Goal: Information Seeking & Learning: Check status

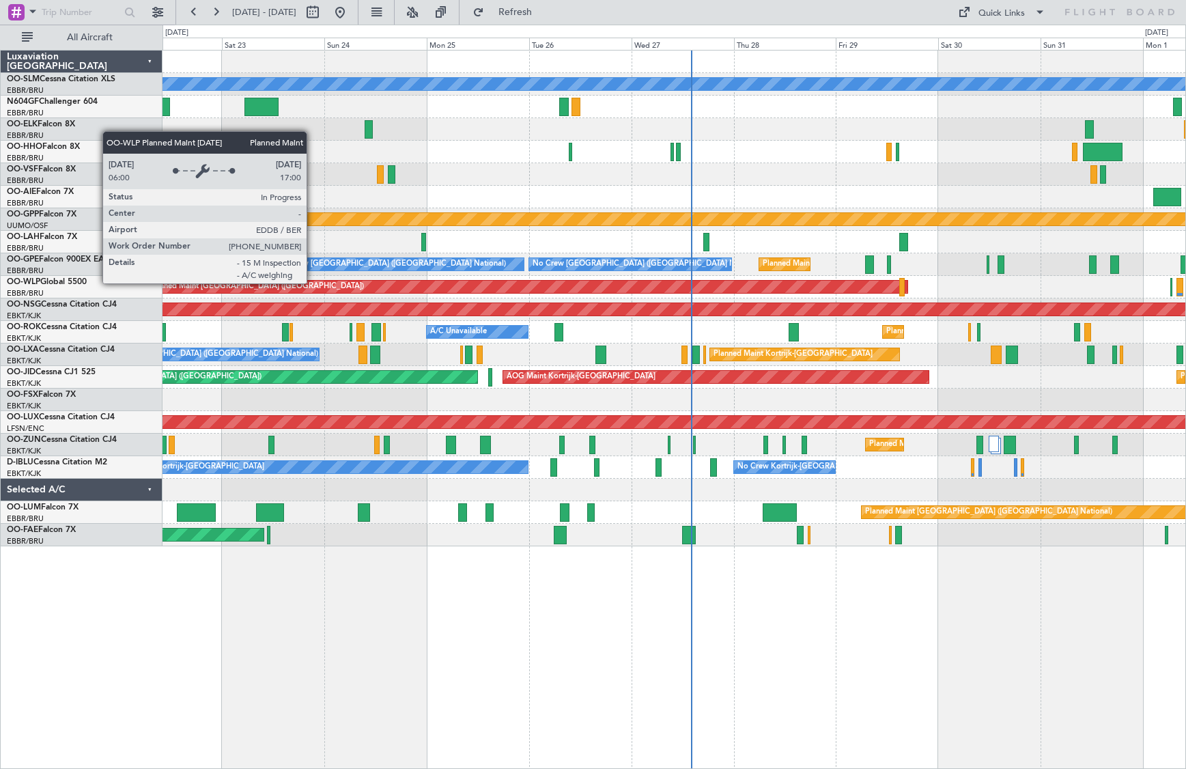
click at [582, 310] on div "A/C Unavailable [GEOGRAPHIC_DATA] Planned Maint [GEOGRAPHIC_DATA] ([GEOGRAPHIC_…" at bounding box center [674, 299] width 1023 height 496
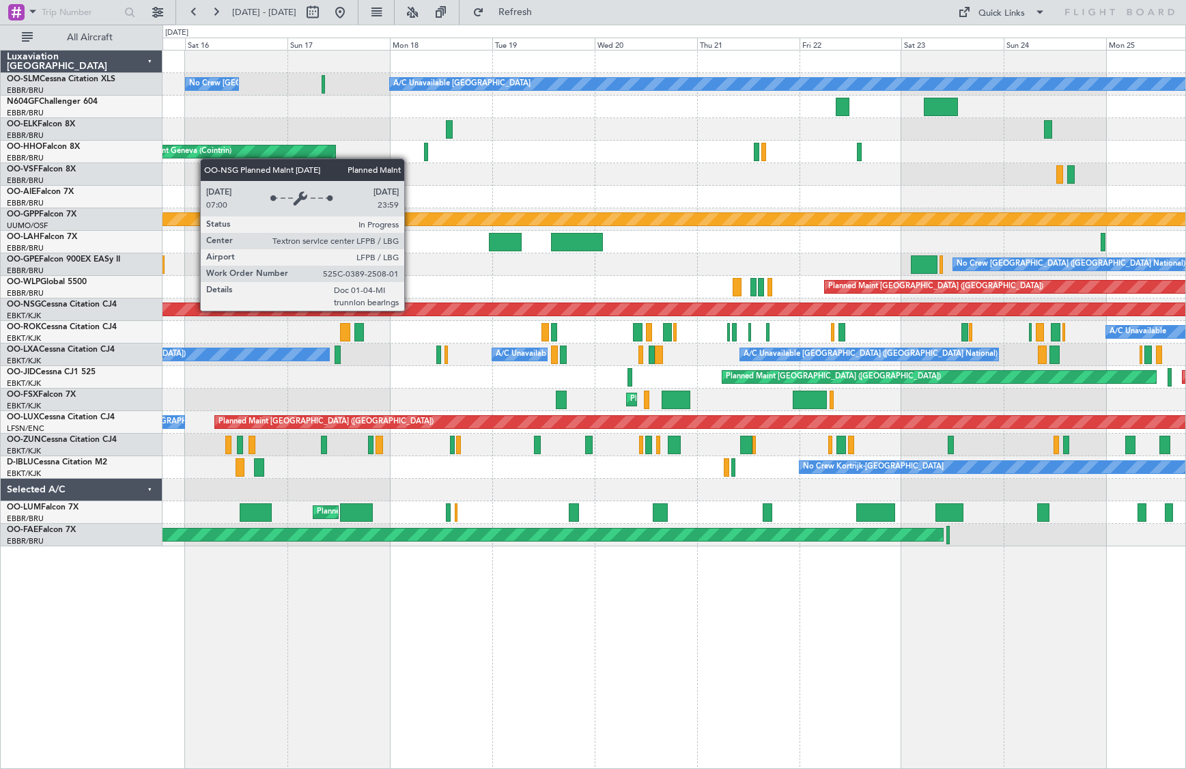
click at [854, 310] on div "Planned Maint [GEOGRAPHIC_DATA] ([GEOGRAPHIC_DATA])" at bounding box center [956, 309] width 2505 height 12
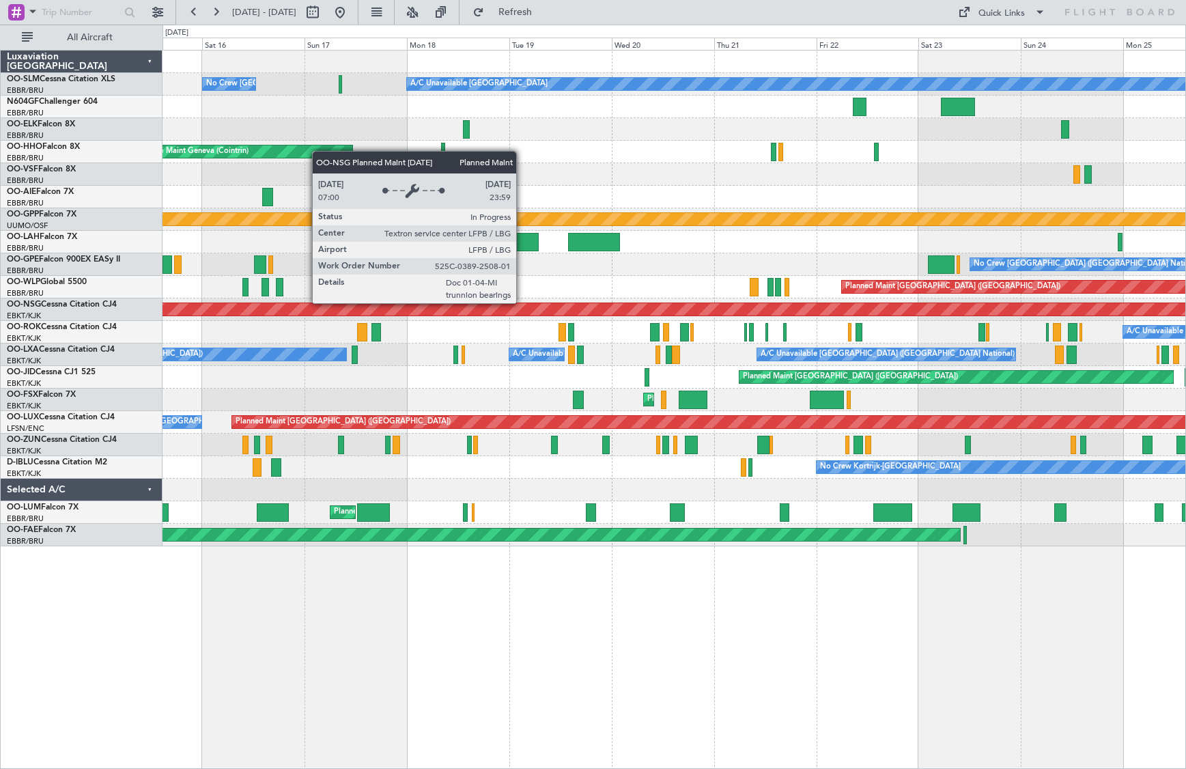
click at [853, 302] on div "Planned Maint [GEOGRAPHIC_DATA] ([GEOGRAPHIC_DATA])" at bounding box center [674, 309] width 1023 height 23
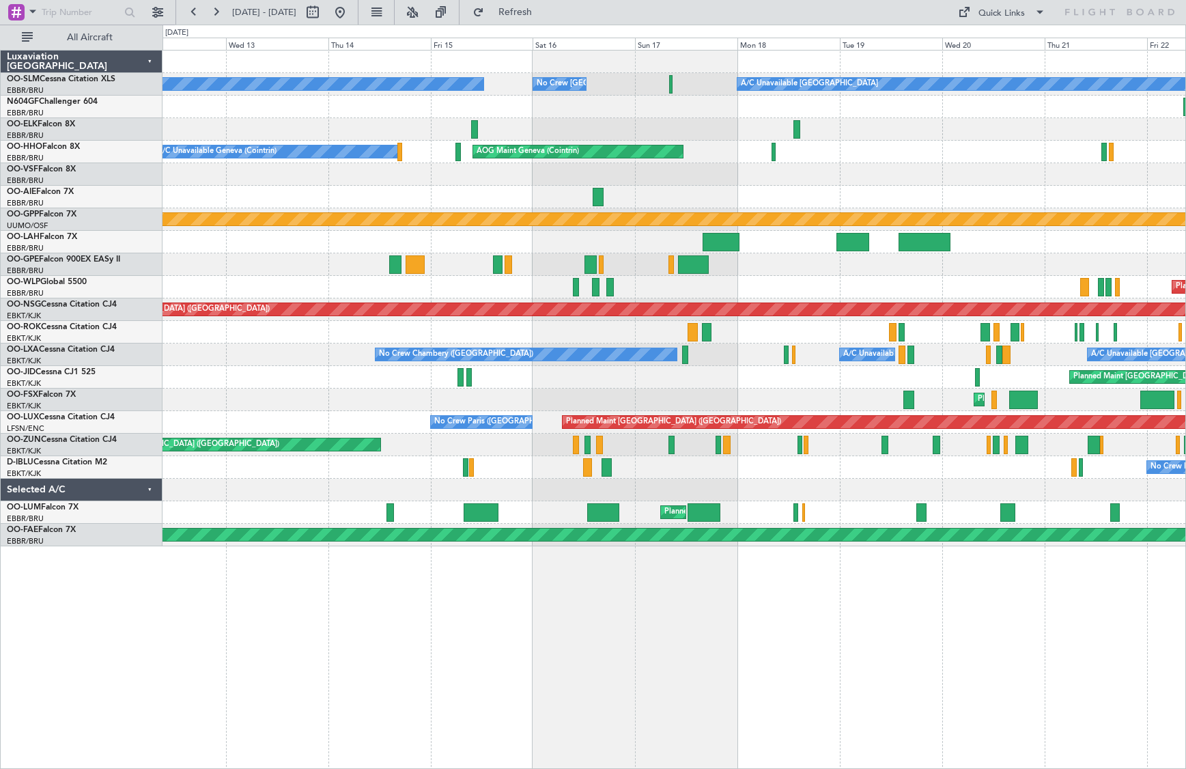
click at [867, 302] on div "Planned Maint [GEOGRAPHIC_DATA] ([GEOGRAPHIC_DATA])" at bounding box center [674, 309] width 1023 height 23
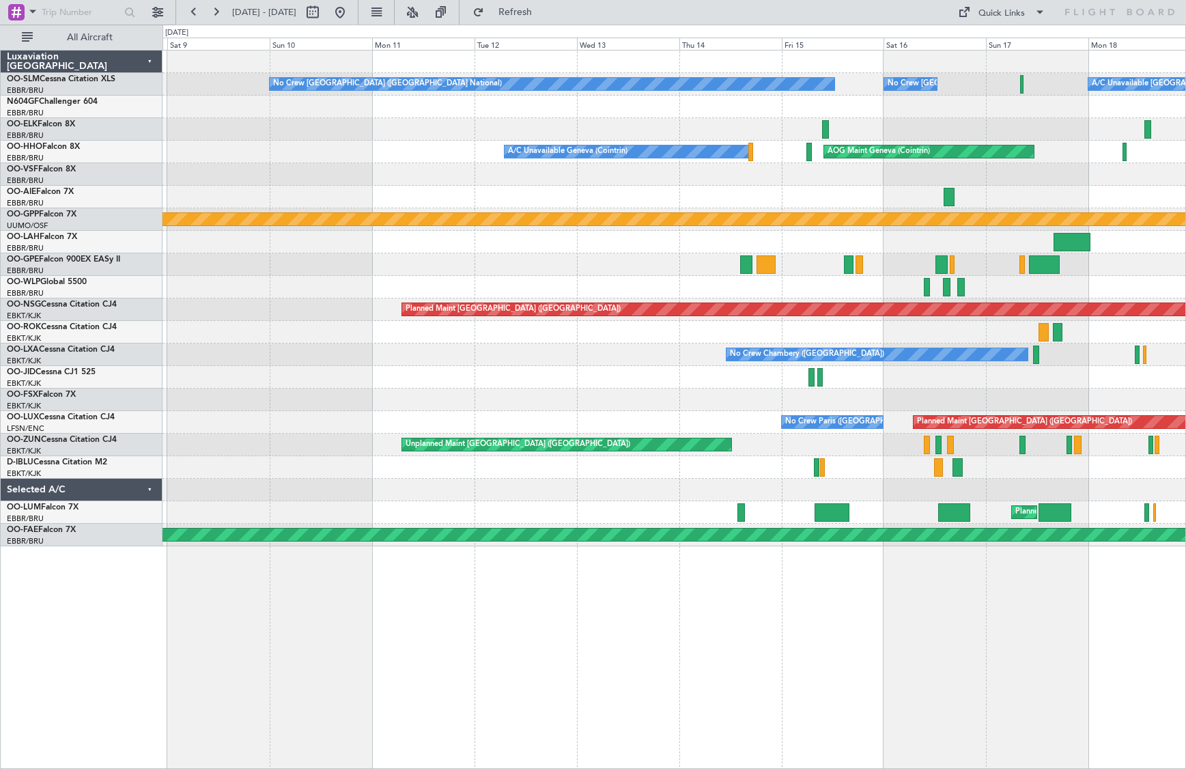
click at [896, 302] on div "Planned Maint [GEOGRAPHIC_DATA] ([GEOGRAPHIC_DATA])" at bounding box center [674, 309] width 1023 height 23
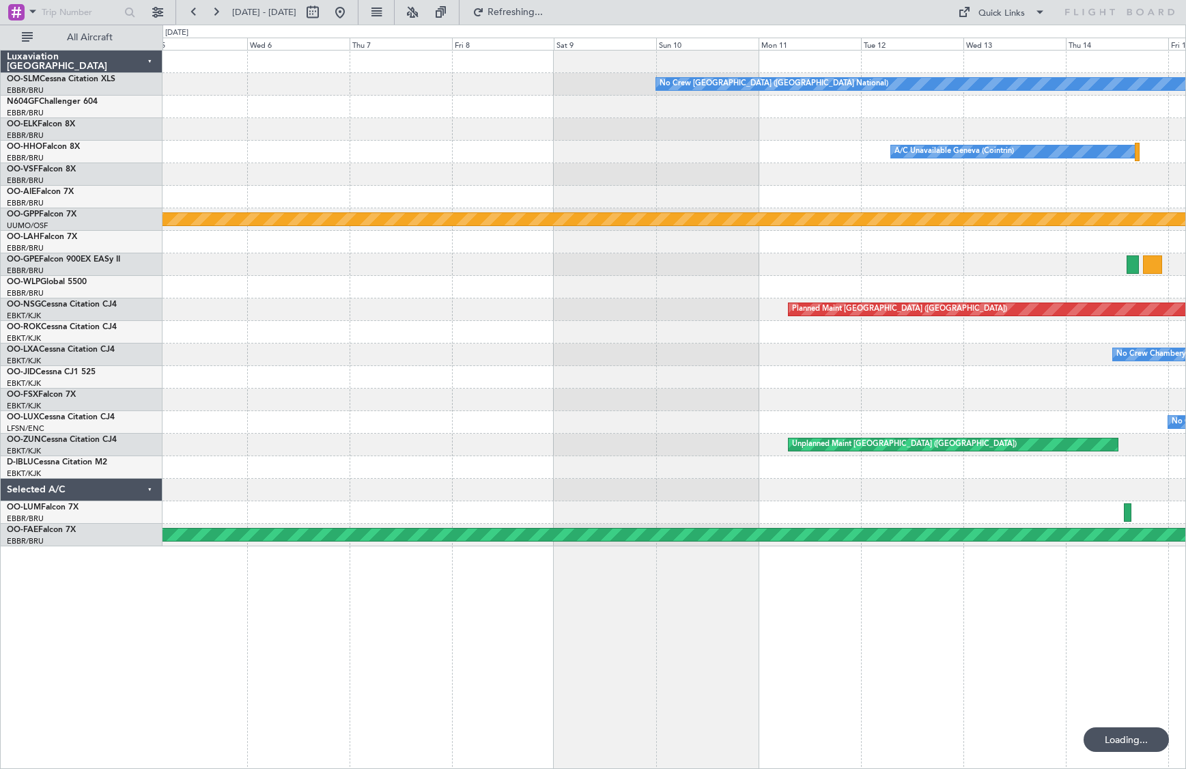
click at [483, 318] on div "Planned Maint [GEOGRAPHIC_DATA] ([GEOGRAPHIC_DATA])" at bounding box center [674, 309] width 1023 height 23
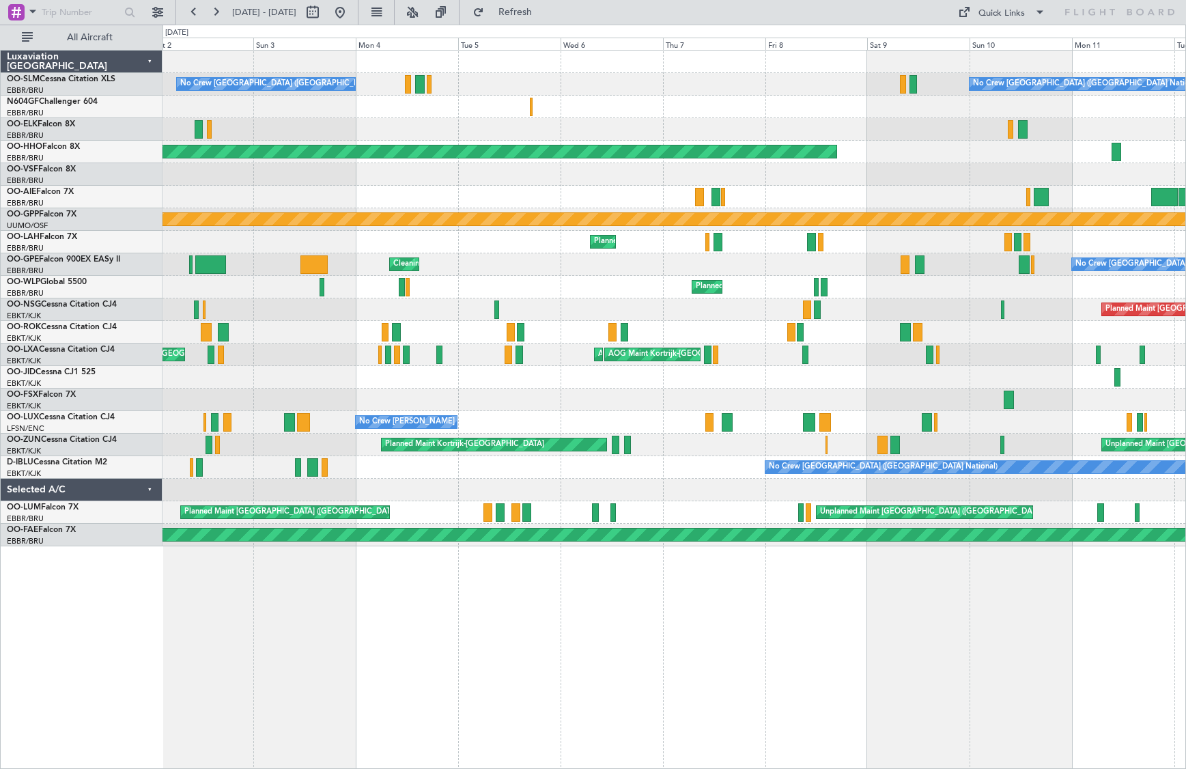
click at [961, 404] on div "No Crew [GEOGRAPHIC_DATA] ([GEOGRAPHIC_DATA] National) No Crew [GEOGRAPHIC_DATA…" at bounding box center [674, 299] width 1023 height 496
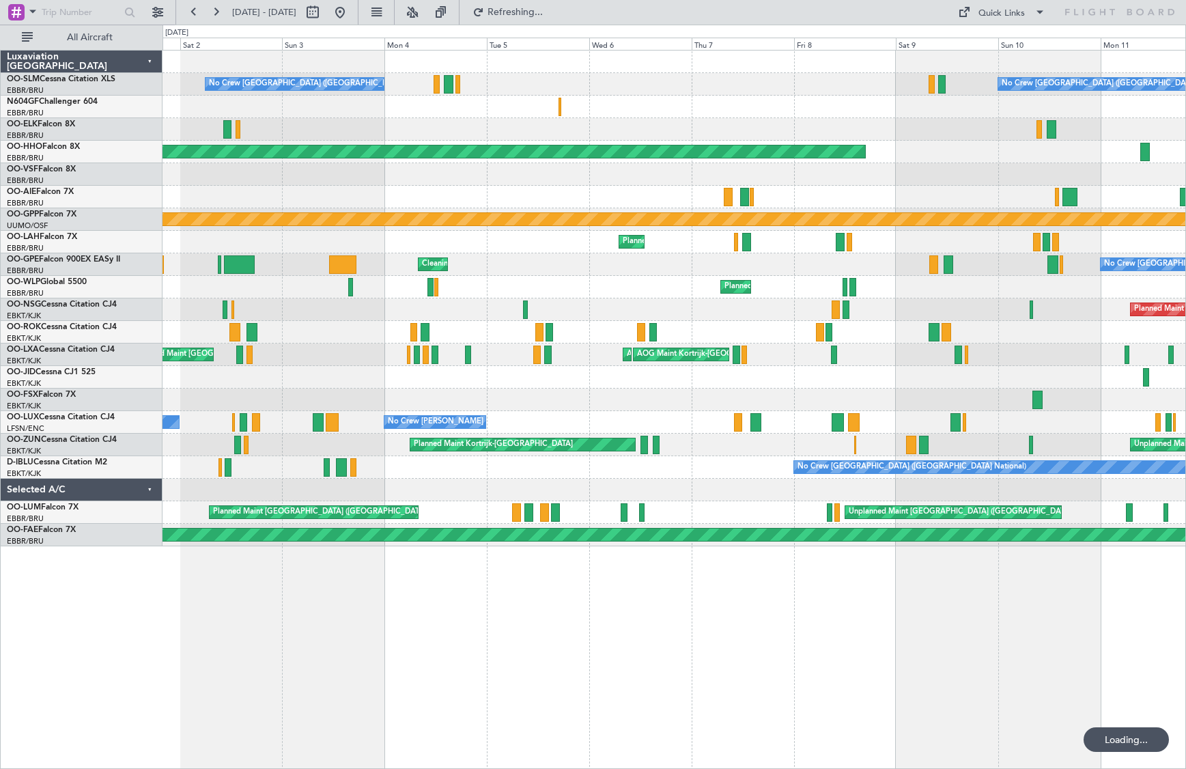
click at [513, 388] on div "No Crew [GEOGRAPHIC_DATA] ([GEOGRAPHIC_DATA] National) No Crew [GEOGRAPHIC_DATA…" at bounding box center [674, 299] width 1023 height 496
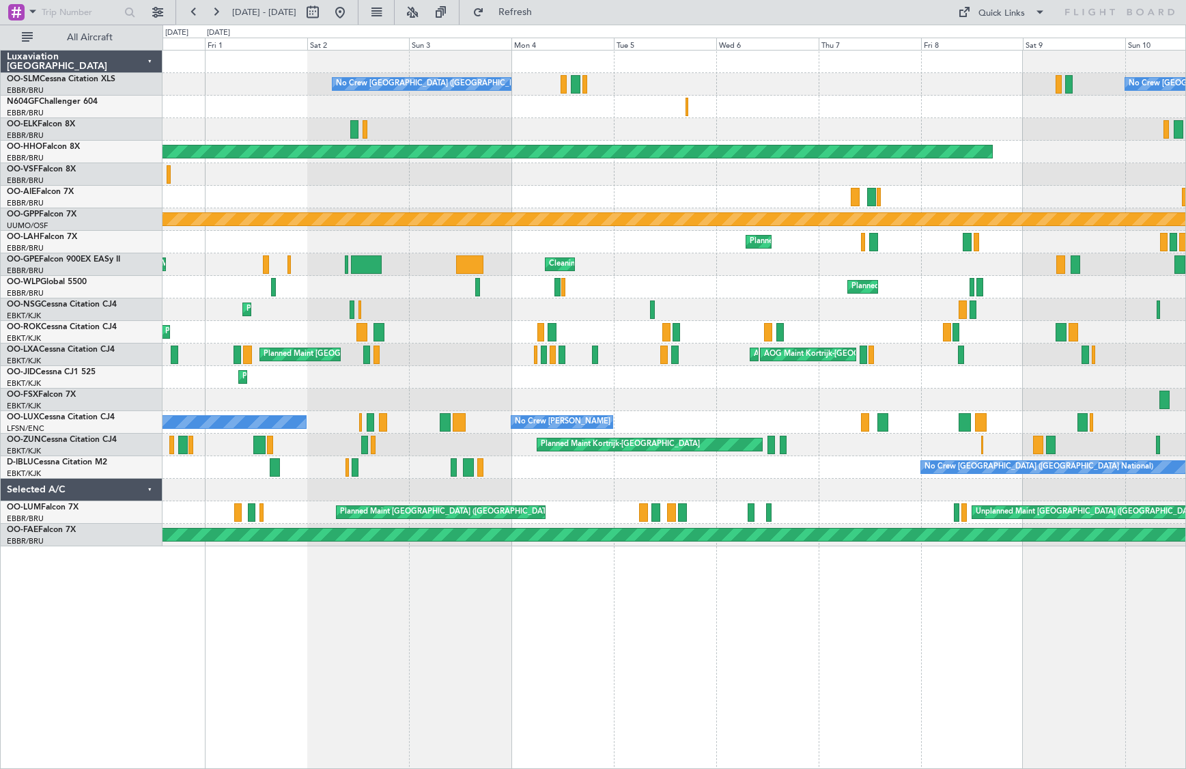
click at [852, 404] on div "Planned Maint Kortrijk-[GEOGRAPHIC_DATA]" at bounding box center [674, 400] width 1023 height 23
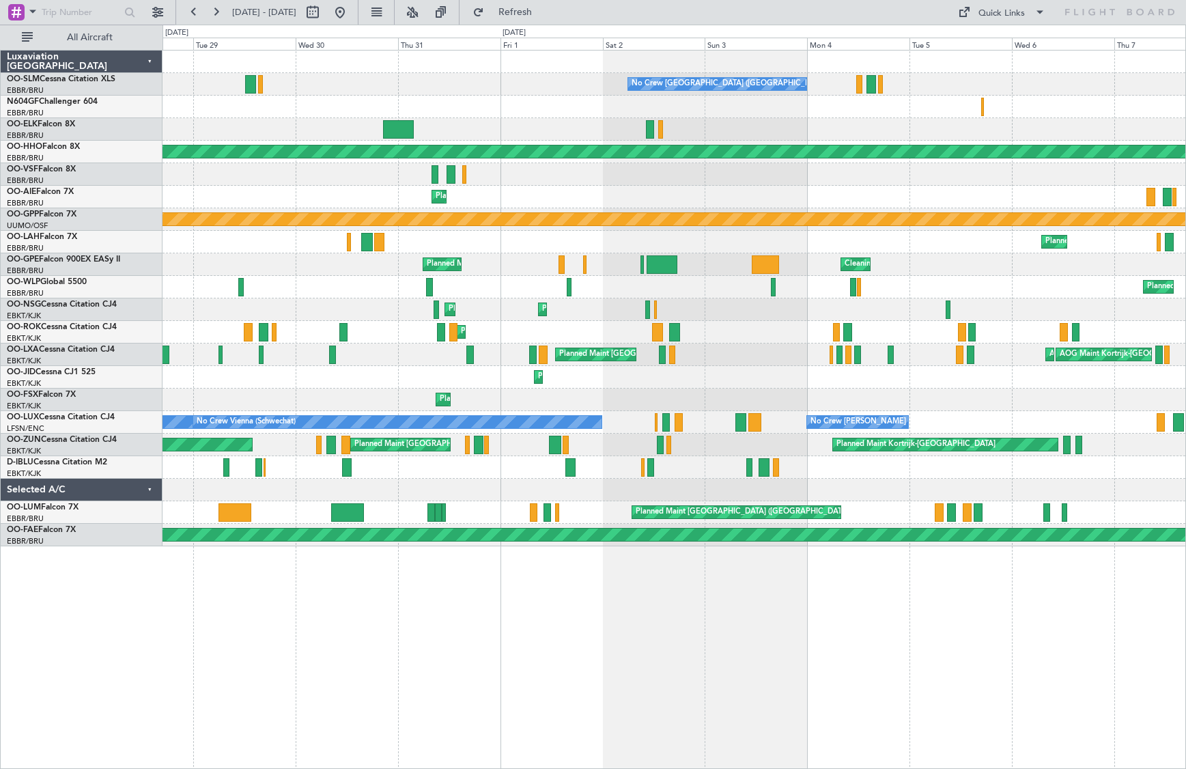
click at [839, 397] on div "Planned Maint Kortrijk-[GEOGRAPHIC_DATA] Planned Maint [GEOGRAPHIC_DATA]-[GEOGR…" at bounding box center [674, 400] width 1023 height 23
click at [285, 647] on div "No Crew [GEOGRAPHIC_DATA] ([GEOGRAPHIC_DATA] National) No Crew [GEOGRAPHIC_DATA…" at bounding box center [675, 409] width 1024 height 719
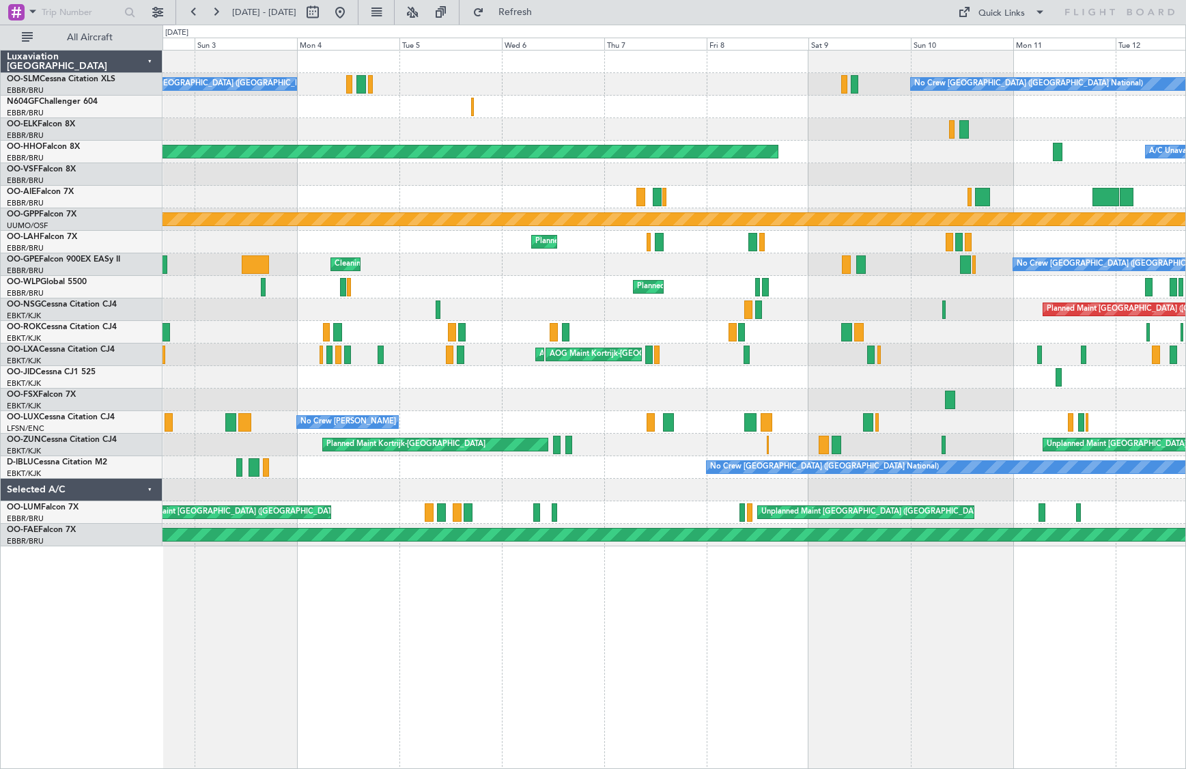
click at [388, 377] on div "Planned Maint Kortrijk-[GEOGRAPHIC_DATA]" at bounding box center [674, 377] width 1023 height 23
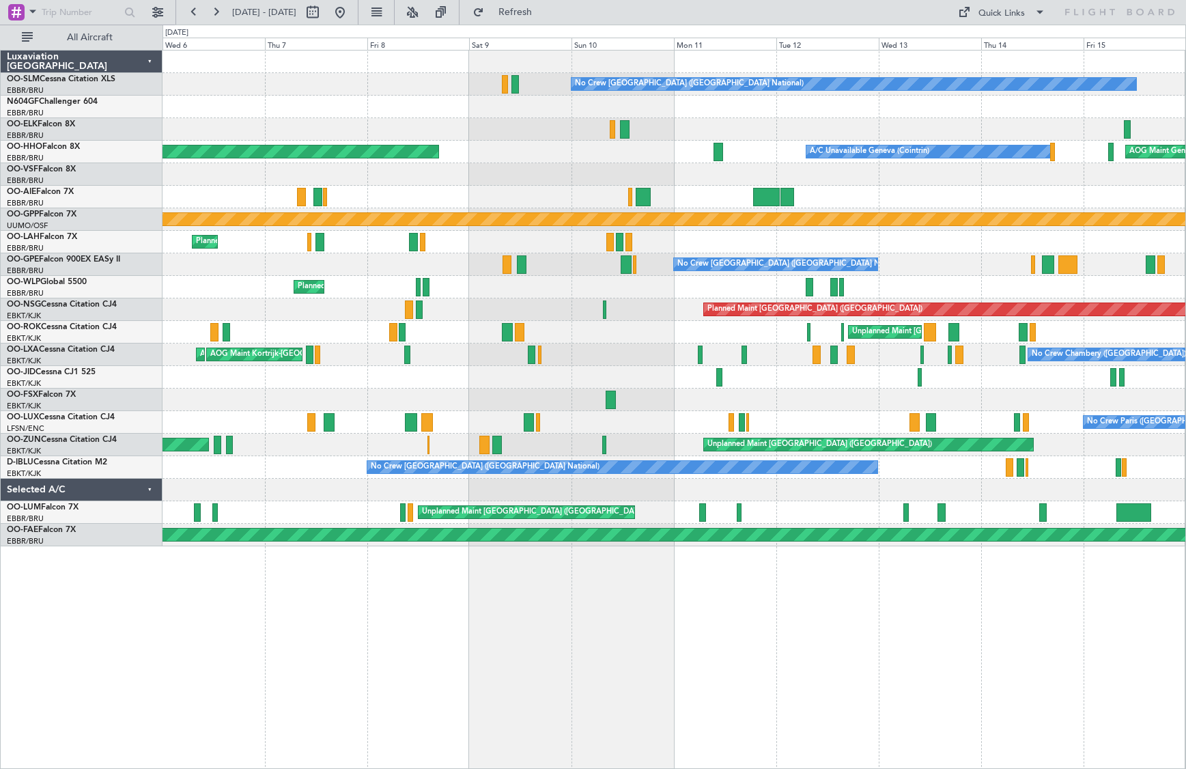
click at [195, 397] on div at bounding box center [674, 400] width 1023 height 23
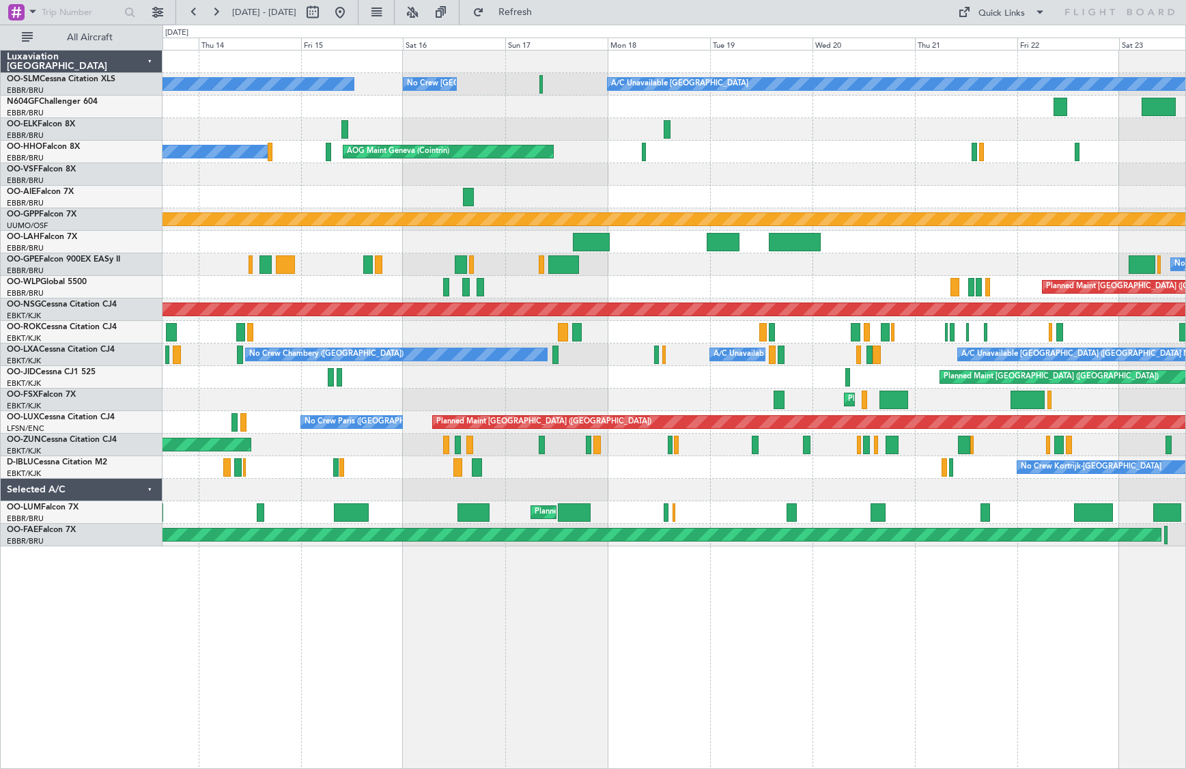
click at [374, 412] on div "No Crew Paris ([GEOGRAPHIC_DATA]) Planned Maint [GEOGRAPHIC_DATA] ([GEOGRAPHIC_…" at bounding box center [674, 422] width 1023 height 23
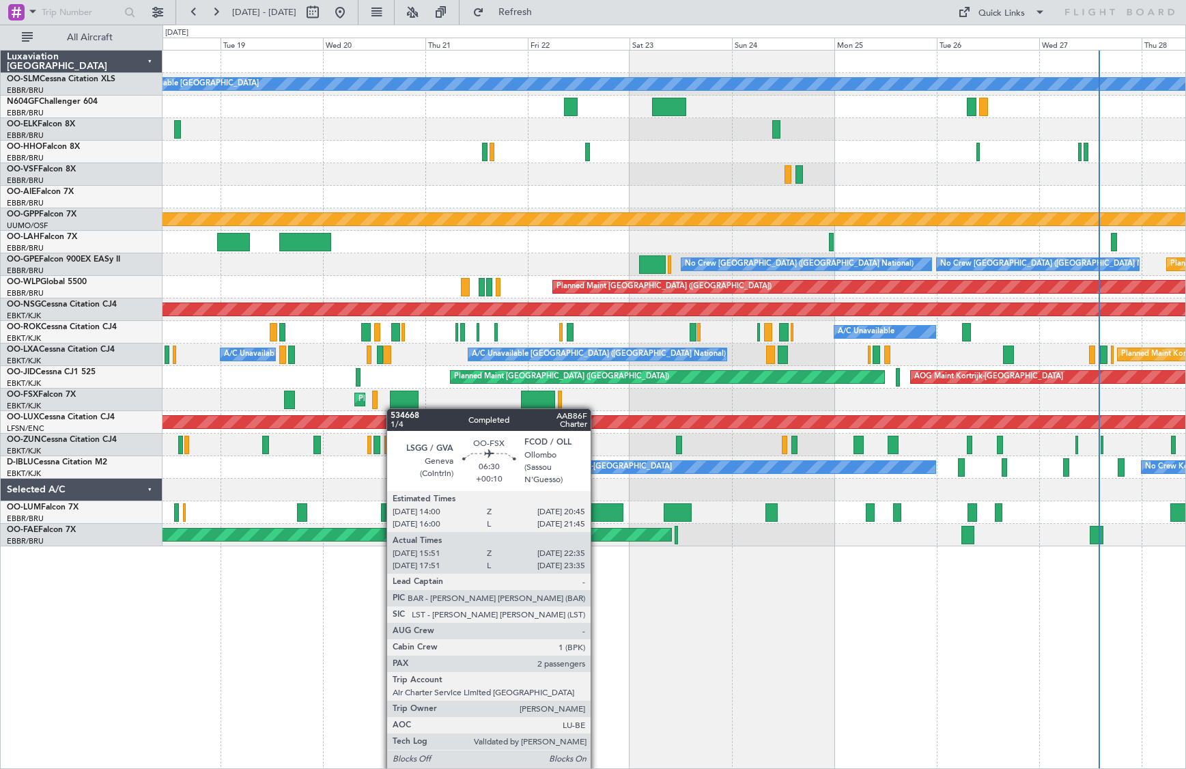
click at [393, 408] on div "A/C Unavailable [GEOGRAPHIC_DATA] No Crew [GEOGRAPHIC_DATA] (Brussels National)…" at bounding box center [674, 299] width 1023 height 496
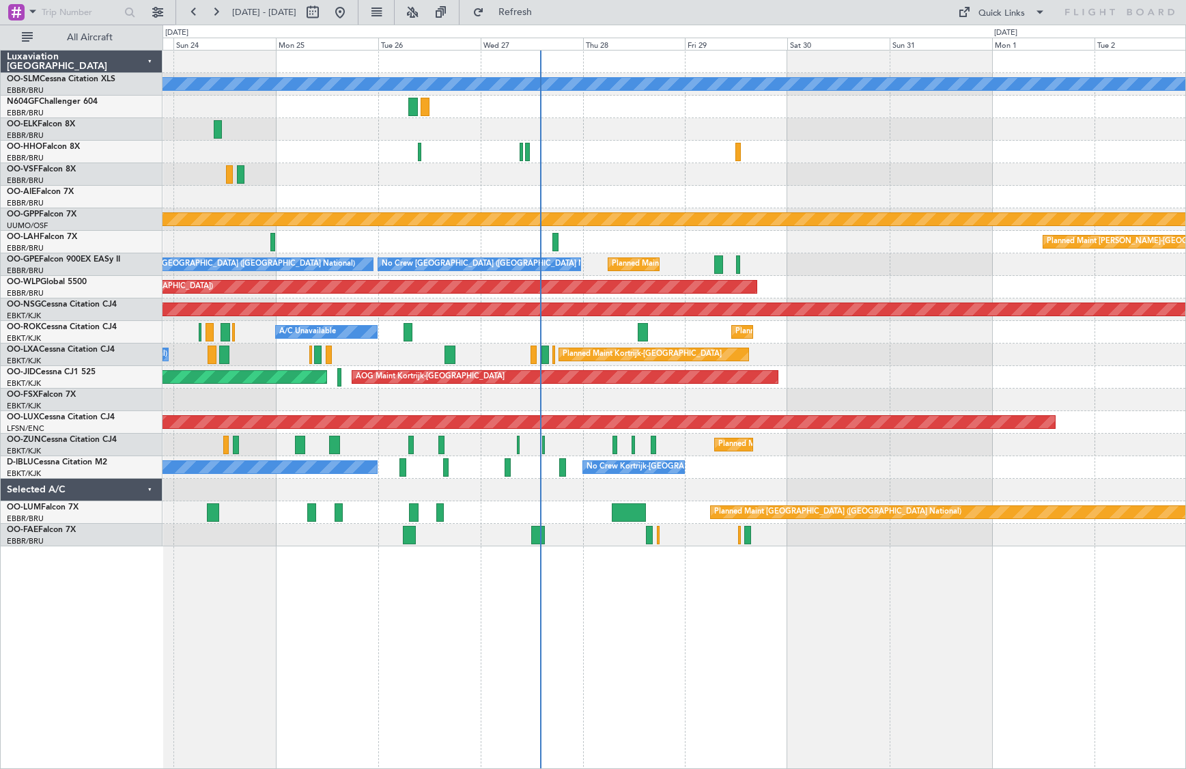
click at [285, 405] on div at bounding box center [674, 400] width 1023 height 23
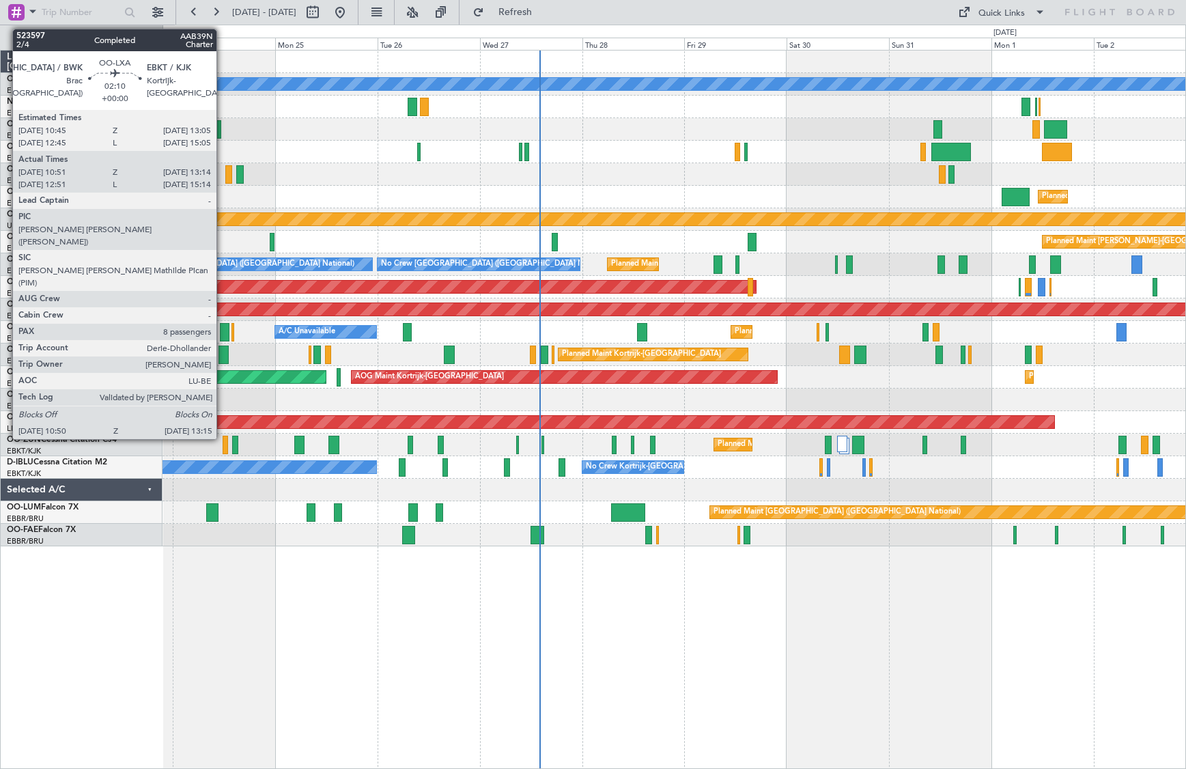
click at [223, 355] on div at bounding box center [224, 355] width 11 height 18
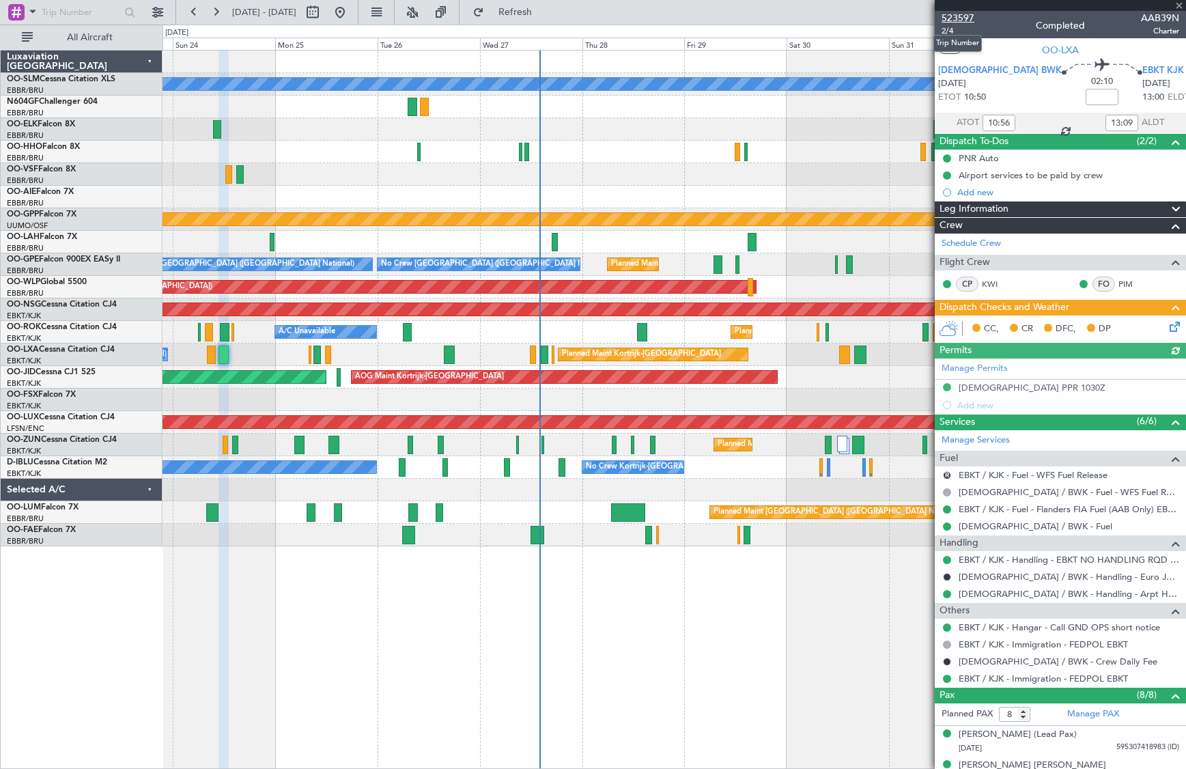
click at [968, 17] on span "523597" at bounding box center [958, 18] width 33 height 14
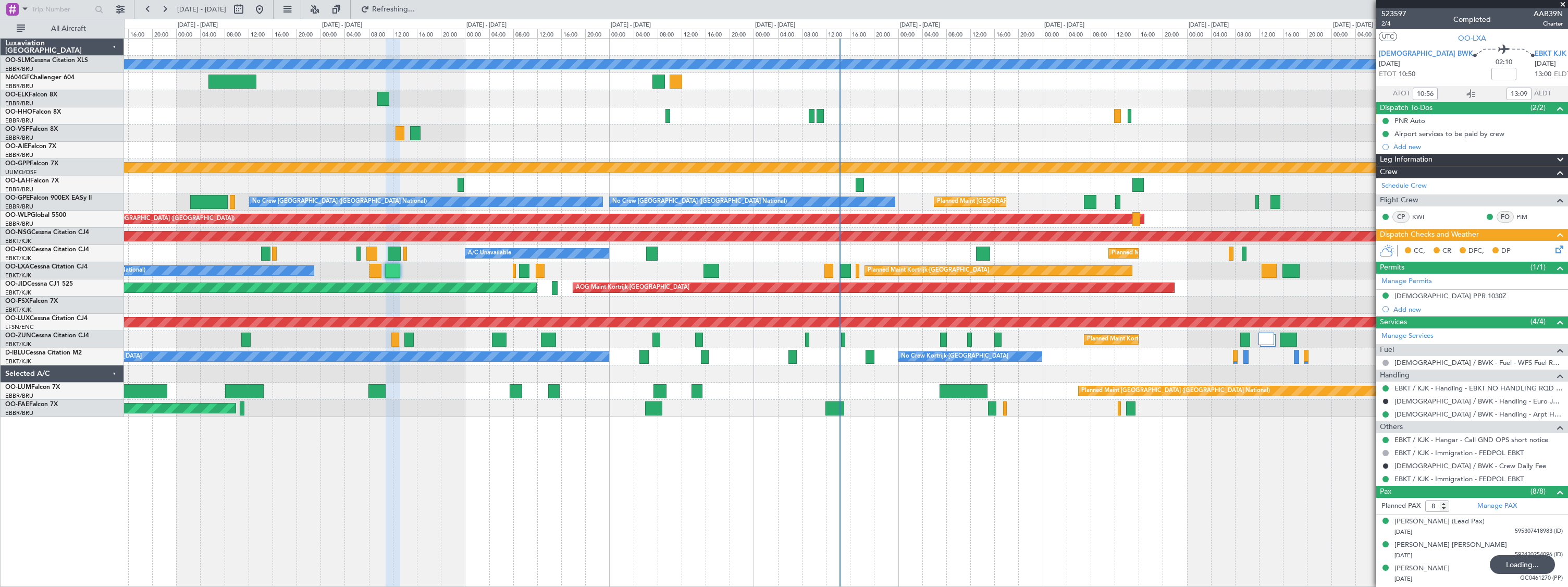
click at [427, 305] on div "Planned Maint Kortrijk-[GEOGRAPHIC_DATA]" at bounding box center [846, 305] width 1444 height 18
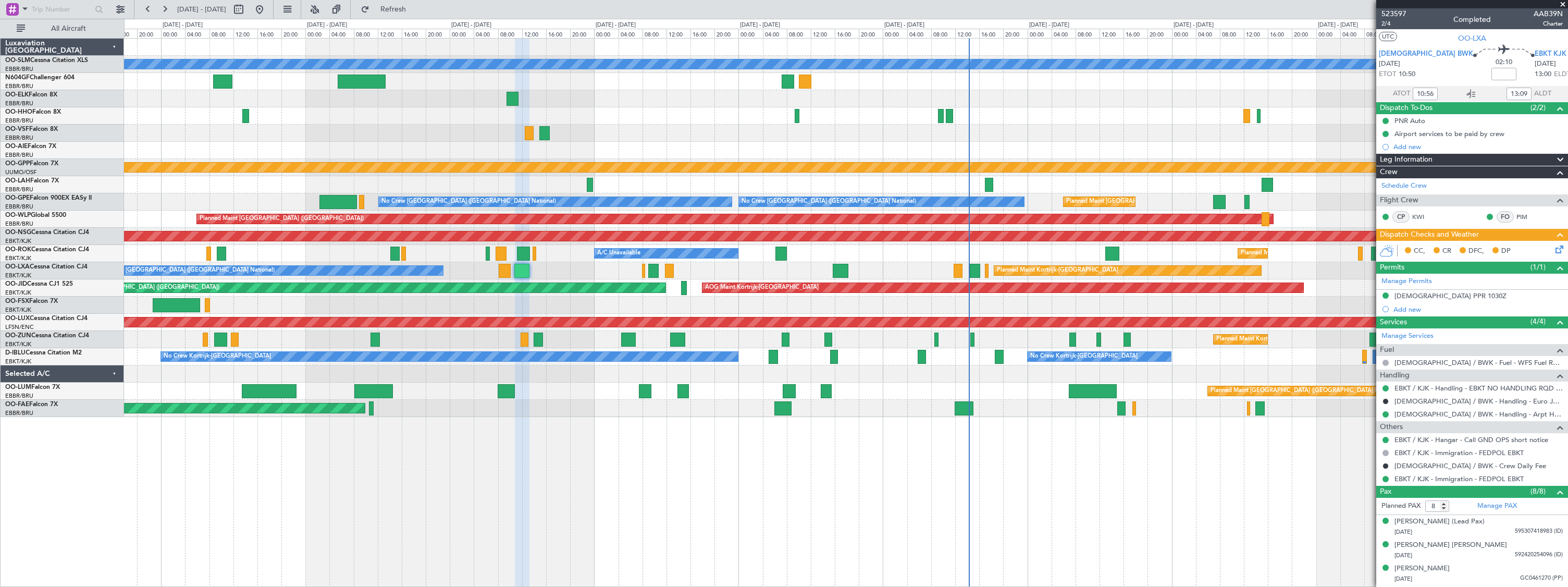
click at [143, 208] on div "A/C Unavailable [GEOGRAPHIC_DATA] Planned Maint [GEOGRAPHIC_DATA] ([GEOGRAPHIC_…" at bounding box center [846, 228] width 1444 height 379
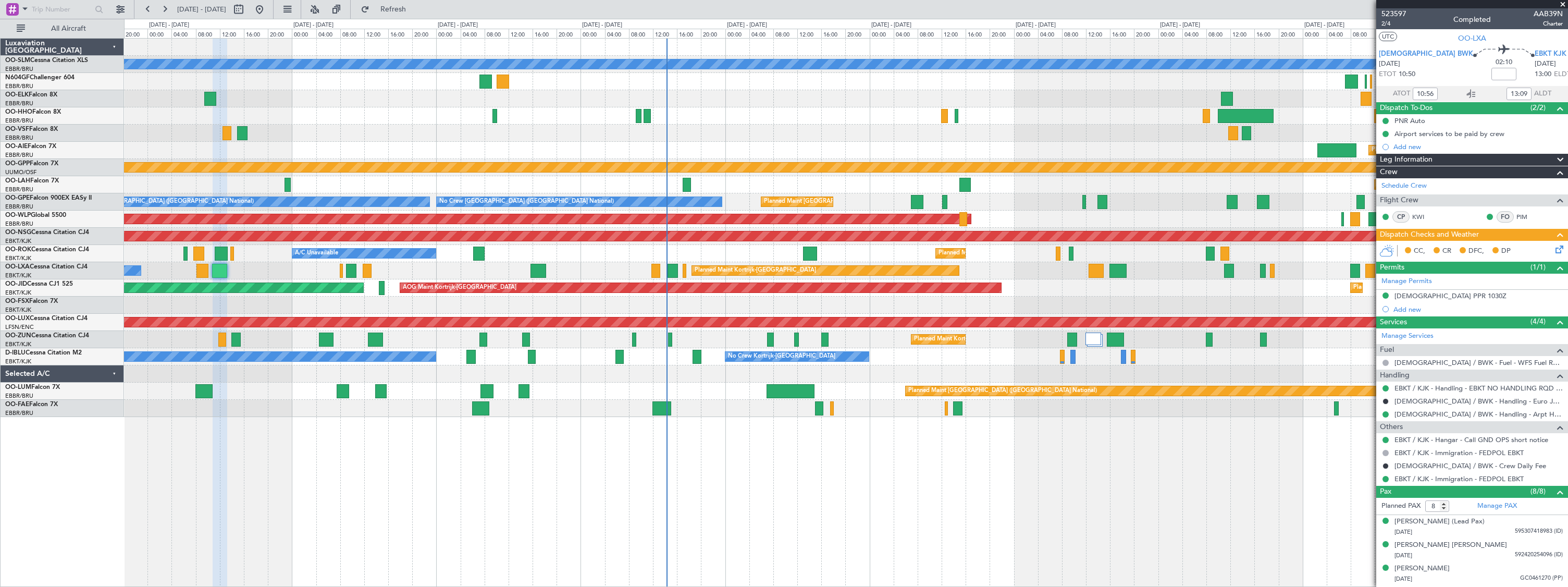
click at [300, 226] on div "Planned Maint [GEOGRAPHIC_DATA] ([GEOGRAPHIC_DATA])" at bounding box center [846, 219] width 1444 height 18
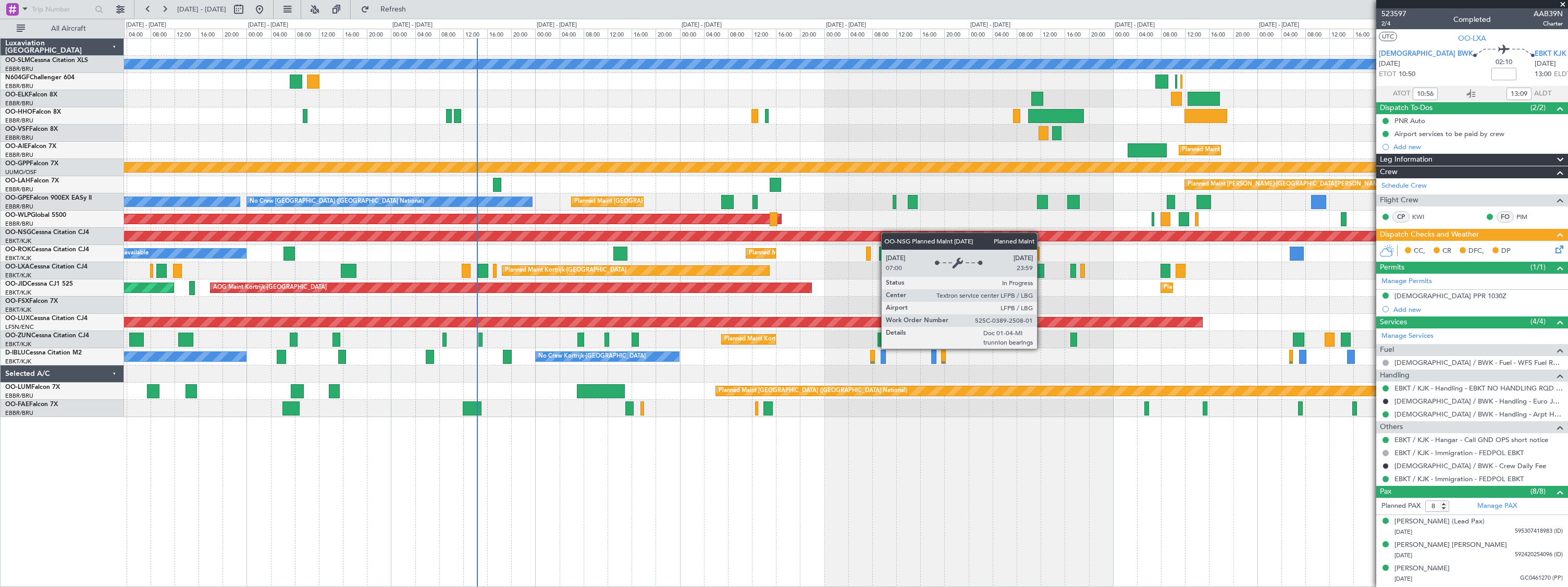
click at [883, 233] on div "A/C Unavailable [GEOGRAPHIC_DATA] Planned Maint [GEOGRAPHIC_DATA] ([GEOGRAPHIC_…" at bounding box center [846, 228] width 1444 height 379
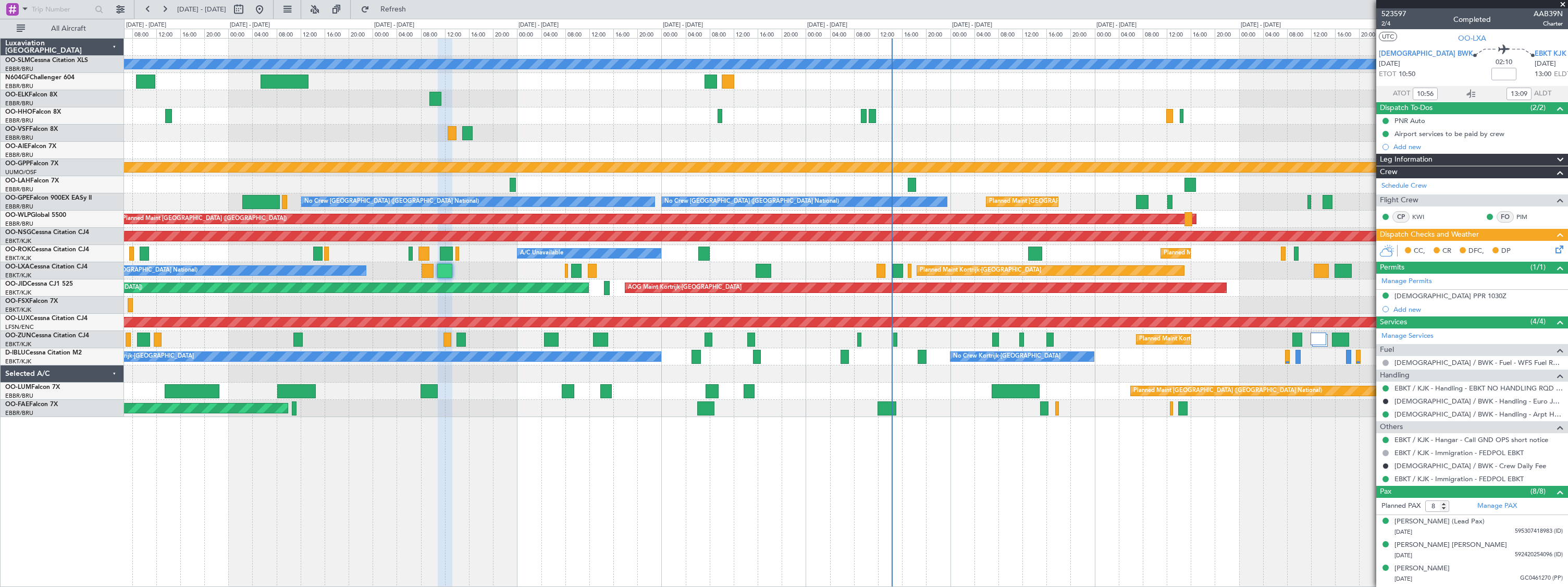
click at [904, 221] on div "Planned Maint [GEOGRAPHIC_DATA] ([GEOGRAPHIC_DATA])" at bounding box center [846, 219] width 1444 height 18
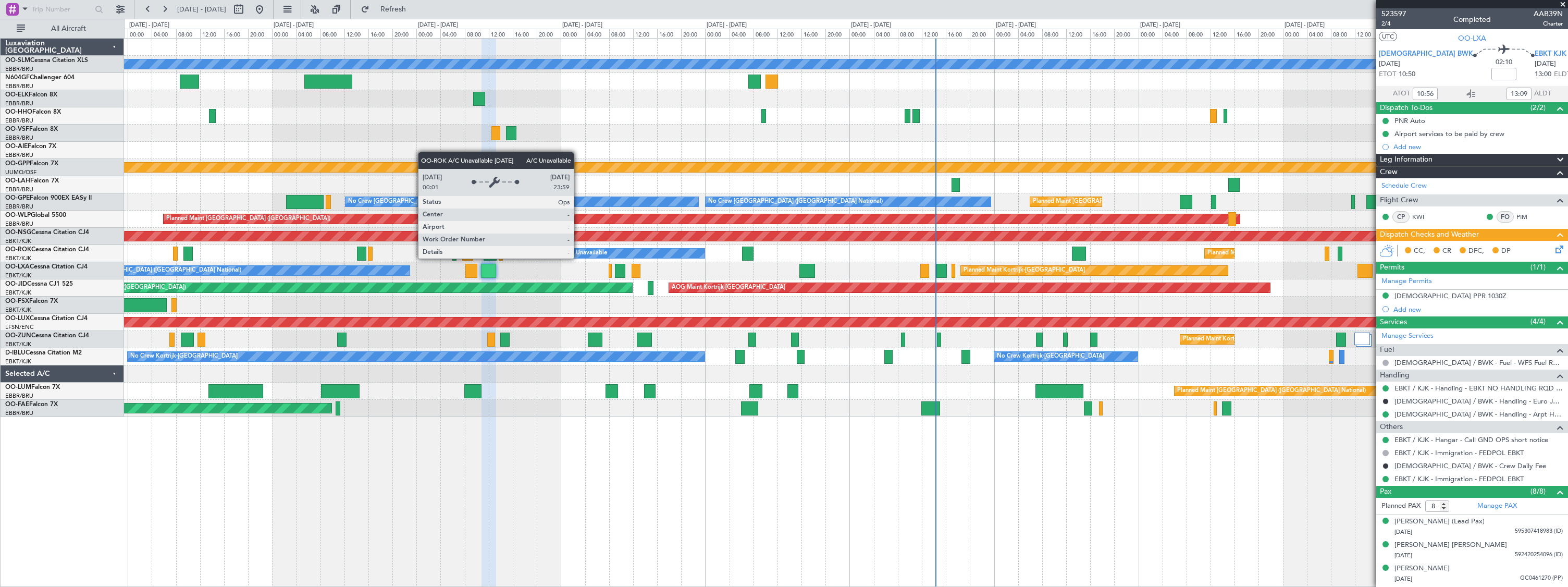
click at [618, 250] on div "A/C Unavailable" at bounding box center [633, 253] width 144 height 11
